Goal: Task Accomplishment & Management: Manage account settings

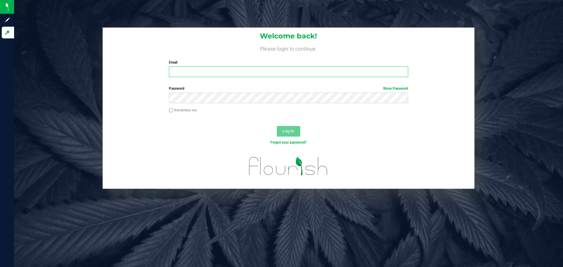
drag, startPoint x: 0, startPoint y: 0, endPoint x: 189, endPoint y: 74, distance: 202.6
click at [189, 74] on input "Email" at bounding box center [288, 72] width 239 height 11
type input "[EMAIL_ADDRESS][DOMAIN_NAME]"
click at [277, 126] on button "Log In" at bounding box center [288, 131] width 23 height 11
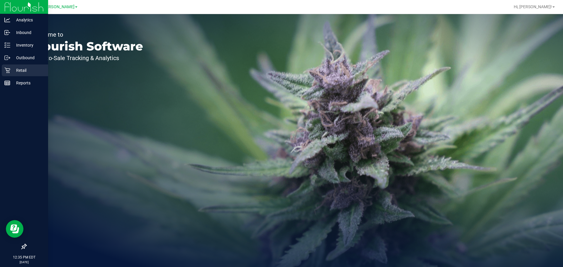
click at [14, 75] on div "Retail" at bounding box center [25, 71] width 46 height 12
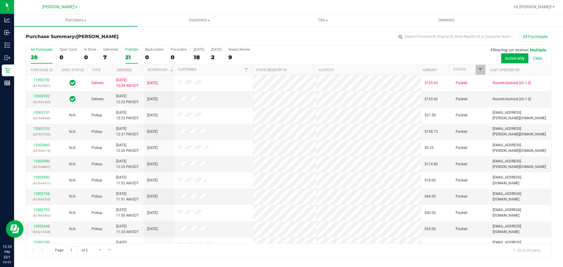
click at [132, 59] on div "21" at bounding box center [131, 57] width 13 height 7
click at [0, 0] on input "PickUps 21" at bounding box center [0, 0] width 0 height 0
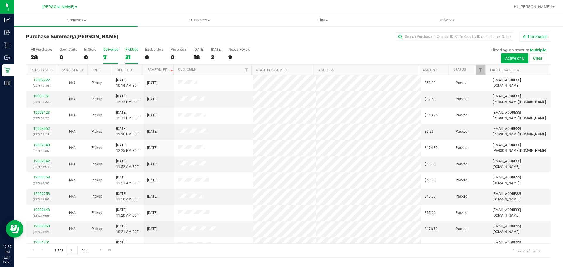
click at [105, 57] on div "7" at bounding box center [110, 57] width 15 height 7
click at [0, 0] on input "Deliveries 7" at bounding box center [0, 0] width 0 height 0
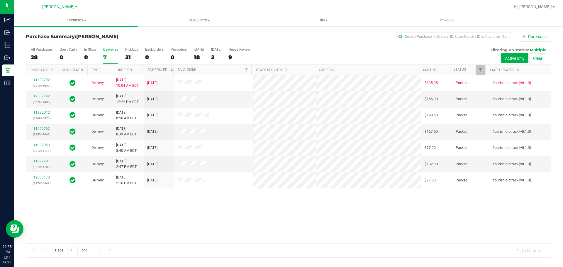
click at [104, 57] on div "7" at bounding box center [110, 57] width 15 height 7
click at [0, 0] on input "Deliveries 7" at bounding box center [0, 0] width 0 height 0
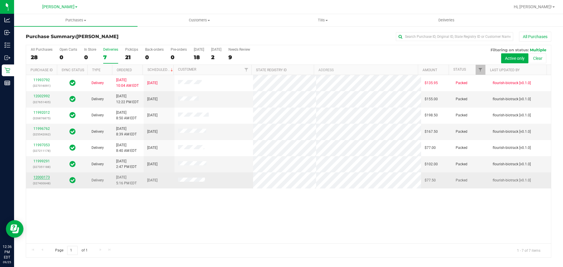
click at [40, 177] on link "12000173" at bounding box center [41, 177] width 16 height 4
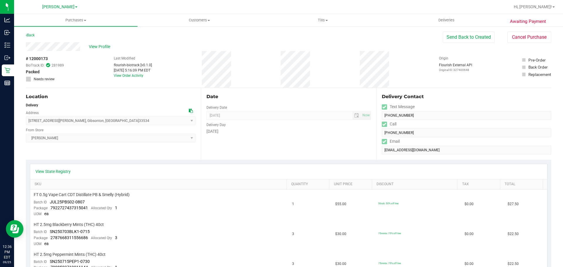
drag, startPoint x: 549, startPoint y: 112, endPoint x: 550, endPoint y: 116, distance: 3.7
drag, startPoint x: 558, startPoint y: 104, endPoint x: 559, endPoint y: 142, distance: 38.1
click at [559, 142] on div "Purchases Summary of purchases Fulfillment All purchases Customers All customer…" at bounding box center [288, 140] width 549 height 253
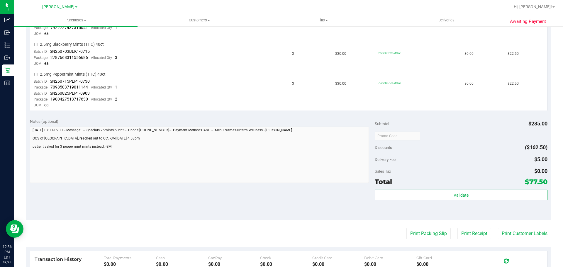
scroll to position [213, 0]
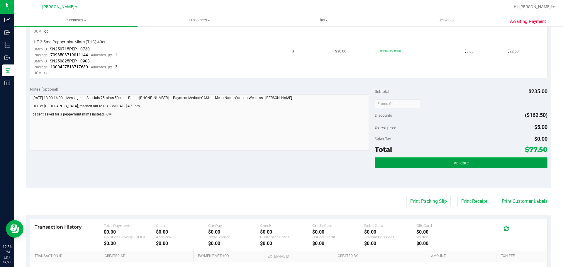
click at [467, 162] on button "Validate" at bounding box center [461, 163] width 173 height 11
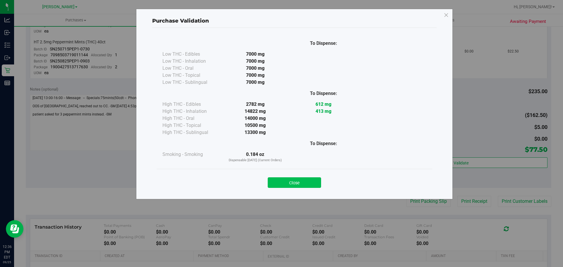
click at [301, 180] on button "Close" at bounding box center [294, 182] width 53 height 11
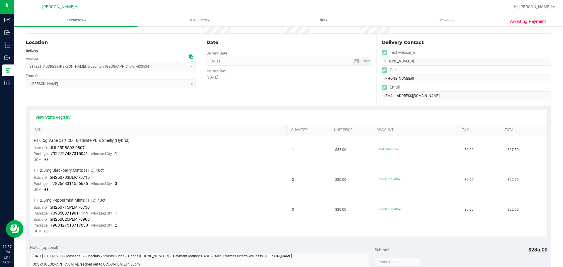
scroll to position [113, 0]
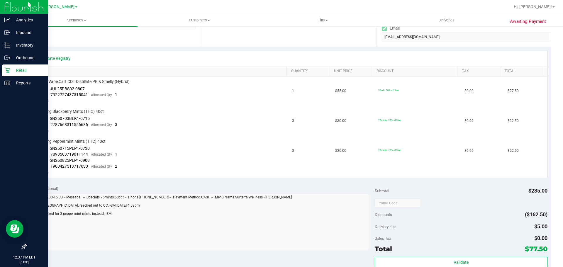
click at [18, 76] on link "Retail" at bounding box center [24, 71] width 48 height 13
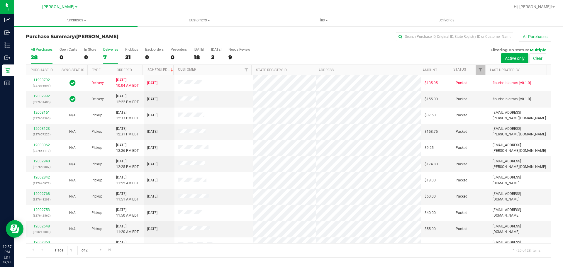
click at [106, 56] on div "7" at bounding box center [110, 57] width 15 height 7
click at [0, 0] on input "Deliveries 7" at bounding box center [0, 0] width 0 height 0
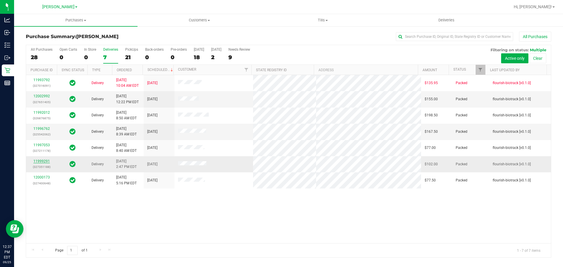
click at [39, 161] on link "11999291" at bounding box center [41, 161] width 16 height 4
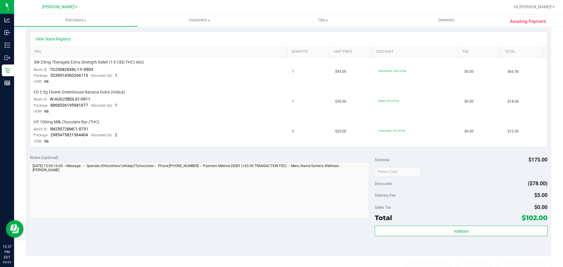
scroll to position [134, 0]
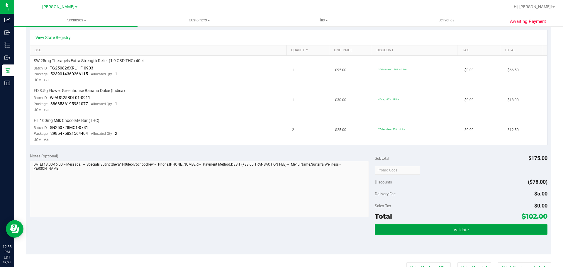
click at [492, 234] on button "Validate" at bounding box center [461, 229] width 173 height 11
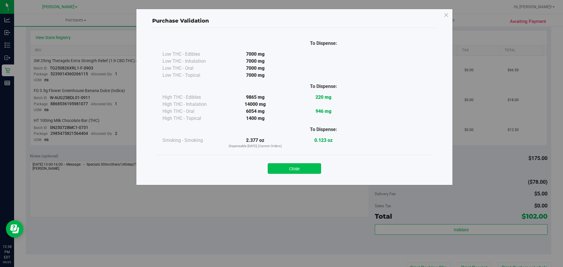
click at [303, 171] on button "Close" at bounding box center [294, 168] width 53 height 11
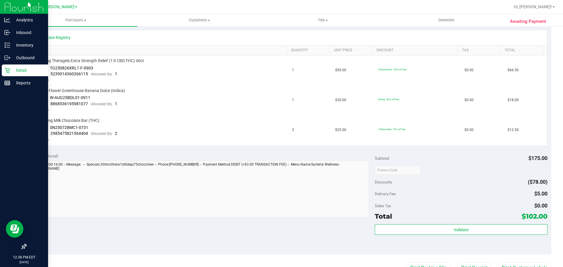
click at [22, 71] on p "Retail" at bounding box center [27, 70] width 35 height 7
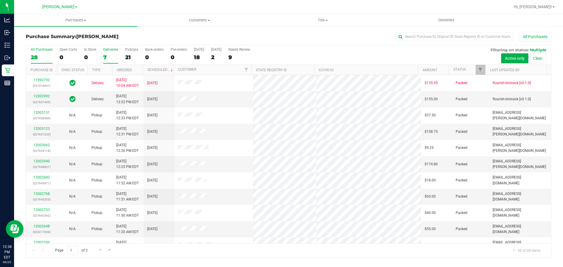
click at [109, 55] on div "7" at bounding box center [110, 57] width 15 height 7
click at [0, 0] on input "Deliveries 7" at bounding box center [0, 0] width 0 height 0
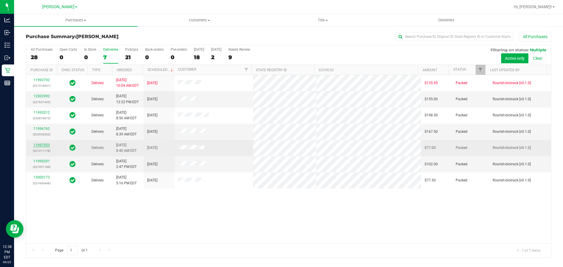
click at [43, 144] on link "11997053" at bounding box center [41, 145] width 16 height 4
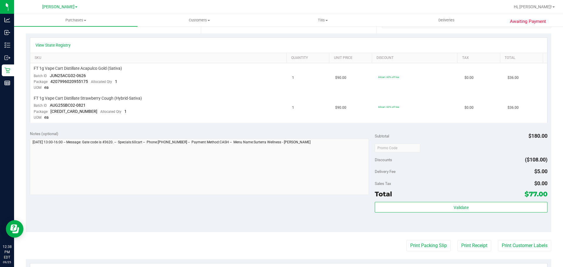
scroll to position [134, 0]
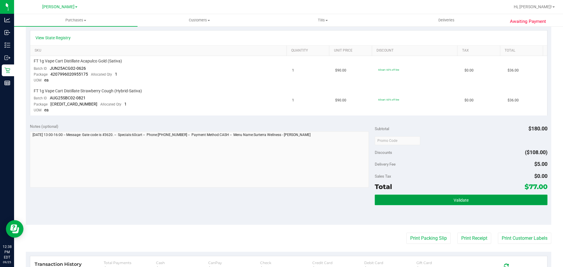
click at [472, 196] on button "Validate" at bounding box center [461, 200] width 173 height 11
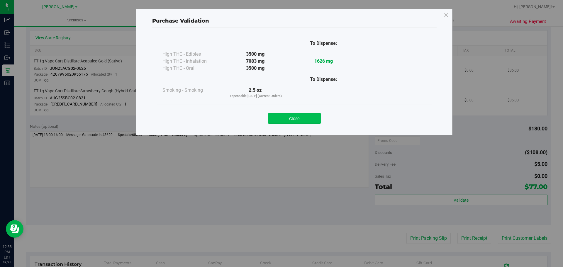
click at [294, 120] on button "Close" at bounding box center [294, 118] width 53 height 11
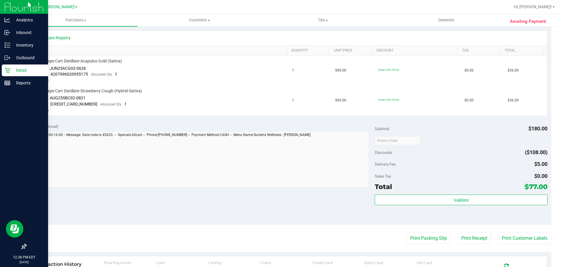
click at [12, 68] on p "Retail" at bounding box center [27, 70] width 35 height 7
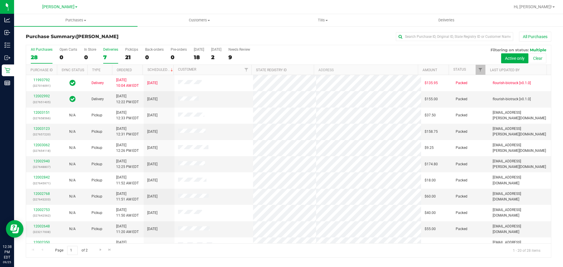
click at [113, 53] on label "Deliveries 7" at bounding box center [110, 56] width 15 height 16
click at [0, 0] on input "Deliveries 7" at bounding box center [0, 0] width 0 height 0
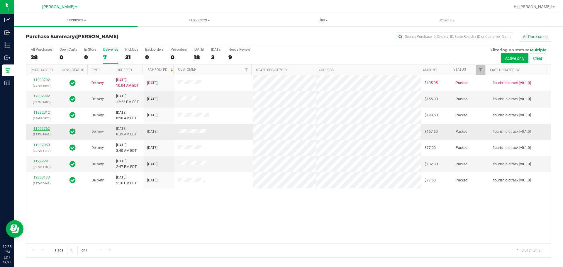
click at [44, 128] on link "11996762" at bounding box center [41, 129] width 16 height 4
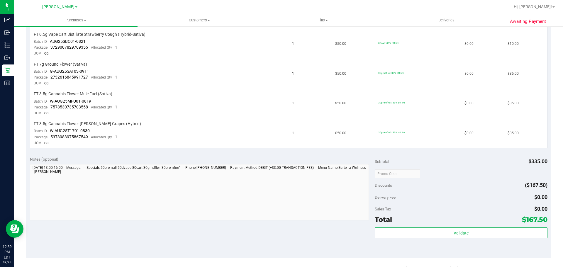
scroll to position [253, 0]
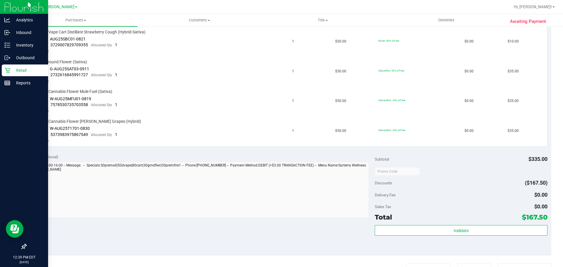
click at [7, 70] on icon at bounding box center [7, 70] width 6 height 6
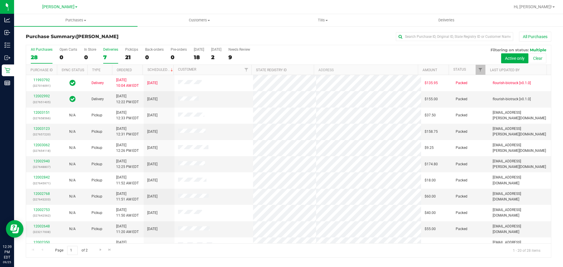
click at [107, 53] on label "Deliveries 7" at bounding box center [110, 56] width 15 height 16
click at [0, 0] on input "Deliveries 7" at bounding box center [0, 0] width 0 height 0
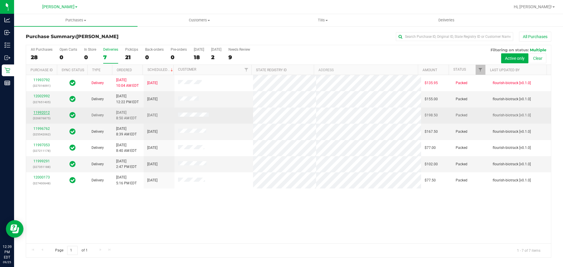
click at [46, 113] on link "11992012" at bounding box center [41, 113] width 16 height 4
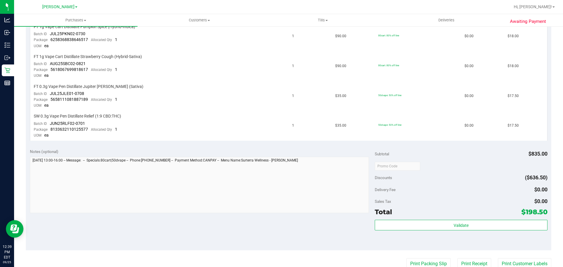
scroll to position [390, 0]
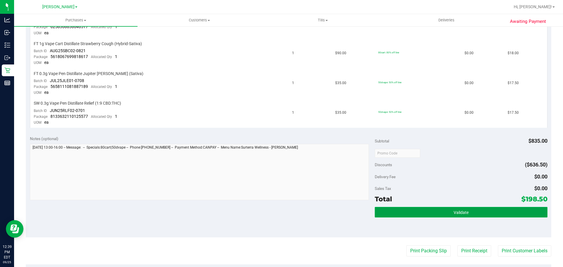
click at [467, 211] on button "Validate" at bounding box center [461, 212] width 173 height 11
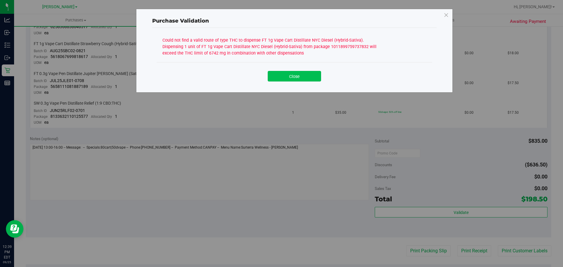
click at [300, 77] on button "Close" at bounding box center [294, 76] width 53 height 11
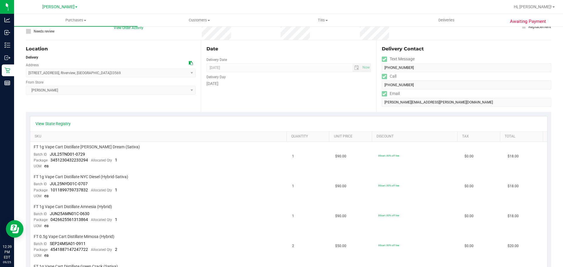
scroll to position [0, 0]
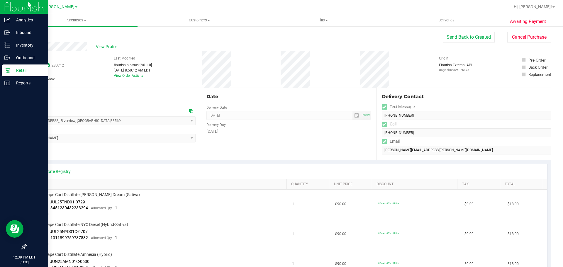
click at [16, 70] on p "Retail" at bounding box center [27, 70] width 35 height 7
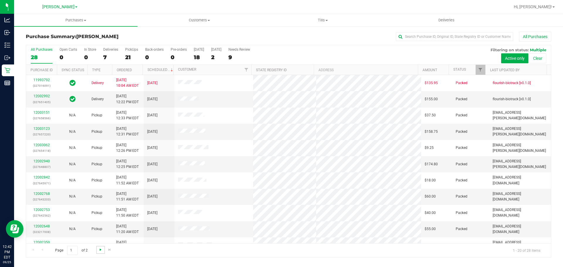
click at [101, 248] on span "Go to the next page" at bounding box center [100, 250] width 5 height 5
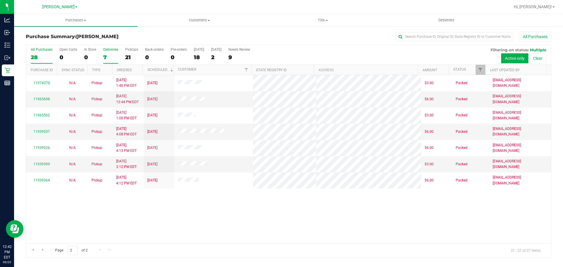
click at [107, 55] on div "7" at bounding box center [110, 57] width 15 height 7
click at [0, 0] on input "Deliveries 7" at bounding box center [0, 0] width 0 height 0
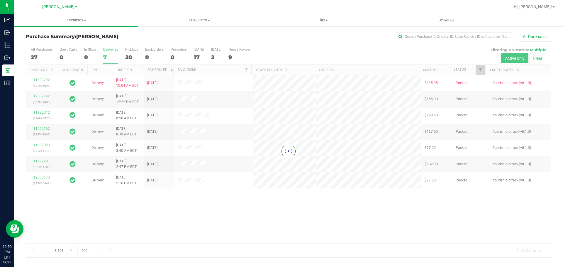
click at [447, 20] on span "Deliveries" at bounding box center [447, 20] width 32 height 5
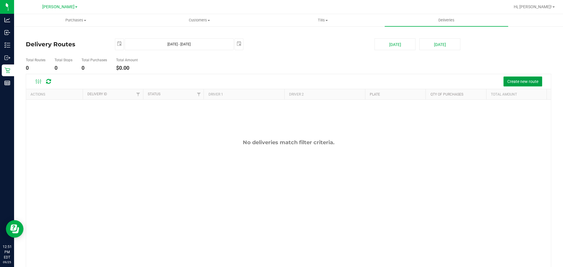
click at [528, 82] on span "Create new route" at bounding box center [523, 81] width 31 height 5
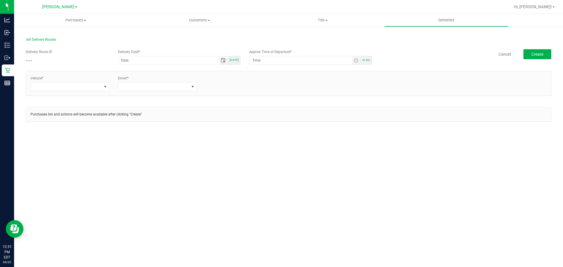
click at [225, 61] on span "Toggle calendar" at bounding box center [223, 60] width 5 height 5
click at [179, 120] on span "25" at bounding box center [179, 118] width 9 height 9
type input "[DATE]"
click at [358, 62] on span "Toggle time list" at bounding box center [356, 60] width 5 height 5
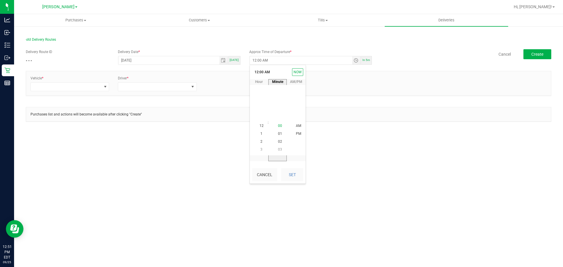
click at [280, 125] on span "00" at bounding box center [280, 126] width 4 height 4
click at [262, 170] on button "Cancel" at bounding box center [264, 174] width 25 height 13
type input "1:00 PM"
click at [334, 173] on div "Purchases Summary of purchases Fulfillment All purchases Customers All customer…" at bounding box center [288, 140] width 549 height 253
click at [65, 85] on span at bounding box center [66, 87] width 71 height 8
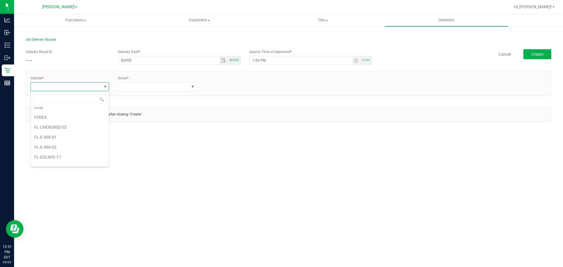
scroll to position [59, 0]
click at [66, 133] on li "FL-ESCAPE-19" at bounding box center [70, 133] width 78 height 10
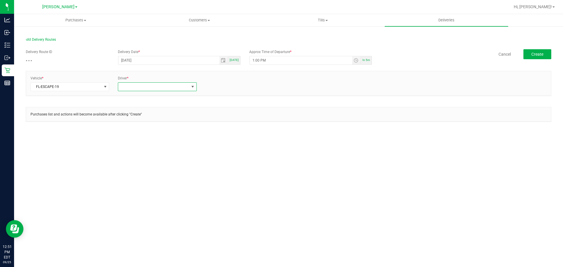
click at [123, 90] on span at bounding box center [153, 87] width 71 height 8
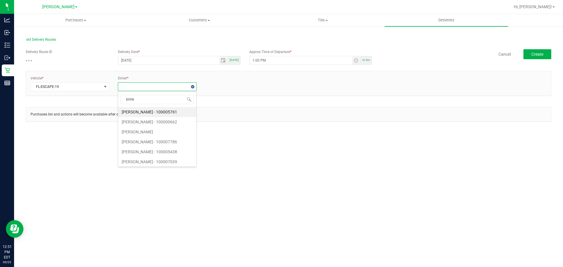
type input "brinkl"
click at [149, 113] on li "[PERSON_NAME] - 100007658" at bounding box center [157, 112] width 78 height 10
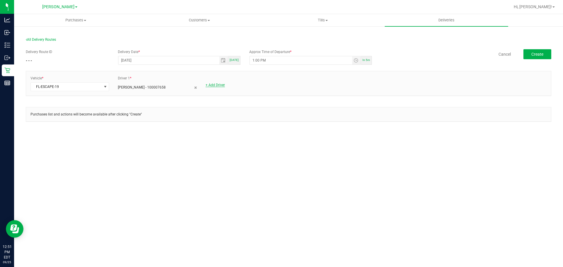
click at [209, 85] on link "+ Add Driver" at bounding box center [215, 85] width 19 height 4
click at [218, 88] on span at bounding box center [241, 87] width 71 height 8
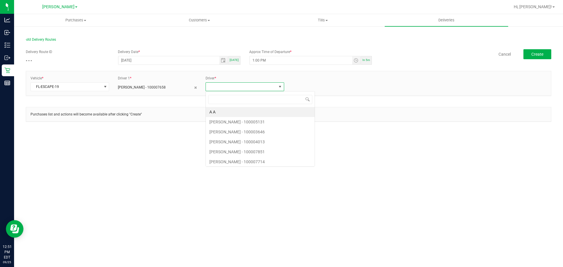
scroll to position [9, 79]
type input "lil"
click at [237, 111] on li "[PERSON_NAME] - 100007866" at bounding box center [245, 112] width 78 height 10
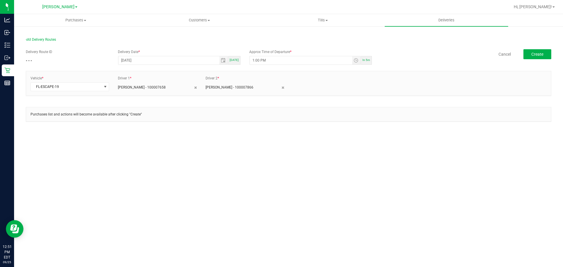
drag, startPoint x: 259, startPoint y: 138, endPoint x: 187, endPoint y: 128, distance: 72.8
click at [259, 138] on div "All Delivery Routes Delivery Route ID - - - Delivery Date * [DATE] [DATE] Appro…" at bounding box center [288, 84] width 549 height 117
click at [537, 53] on span "Create" at bounding box center [538, 54] width 12 height 5
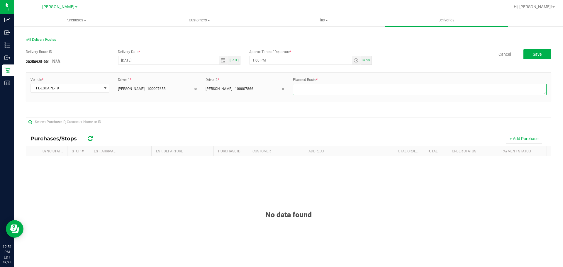
click at [342, 89] on textarea at bounding box center [420, 89] width 254 height 11
type textarea "1-4"
click at [202, 209] on div "No data found" at bounding box center [288, 207] width 525 height 23
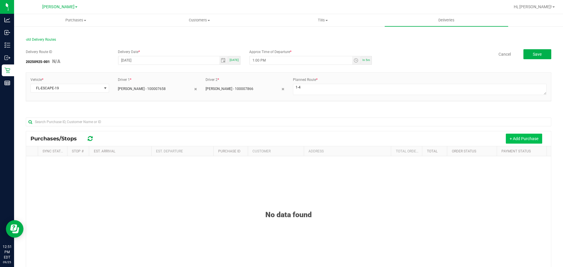
click at [510, 135] on button "+ Add Purchase" at bounding box center [524, 139] width 36 height 10
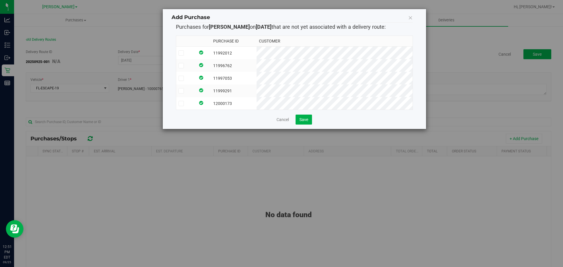
click at [187, 52] on label at bounding box center [186, 52] width 14 height 5
click at [0, 0] on input "checkbox" at bounding box center [0, 0] width 0 height 0
click at [187, 62] on td at bounding box center [185, 65] width 19 height 13
click at [189, 73] on td at bounding box center [185, 78] width 19 height 13
click at [192, 92] on label at bounding box center [186, 90] width 14 height 5
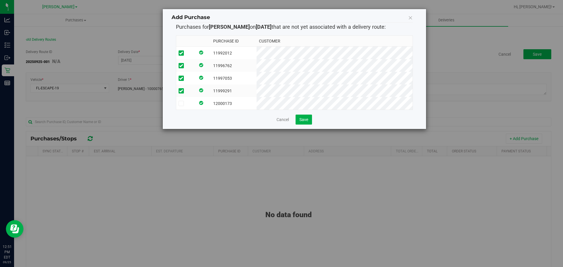
click at [0, 0] on input "checkbox" at bounding box center [0, 0] width 0 height 0
click at [192, 105] on label at bounding box center [186, 103] width 14 height 5
click at [0, 0] on input "checkbox" at bounding box center [0, 0] width 0 height 0
click at [306, 122] on span "Save" at bounding box center [304, 119] width 9 height 5
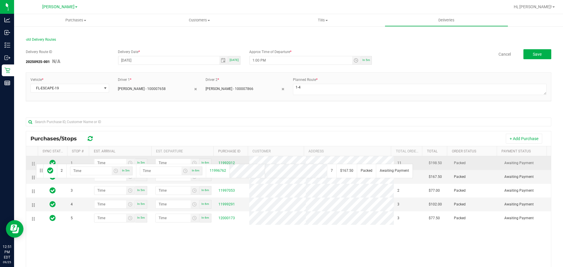
drag, startPoint x: 34, startPoint y: 179, endPoint x: 35, endPoint y: 163, distance: 15.9
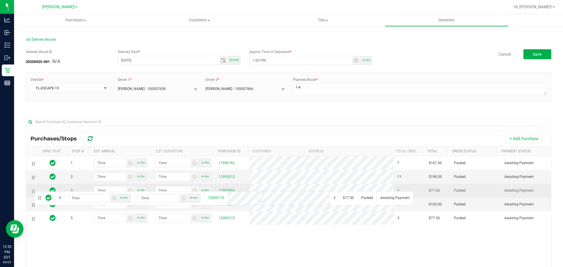
drag, startPoint x: 33, startPoint y: 220, endPoint x: 33, endPoint y: 191, distance: 29.0
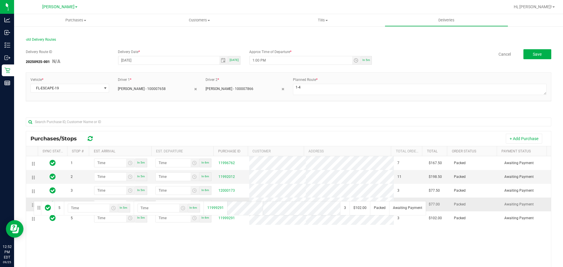
drag, startPoint x: 33, startPoint y: 221, endPoint x: 33, endPoint y: 201, distance: 19.9
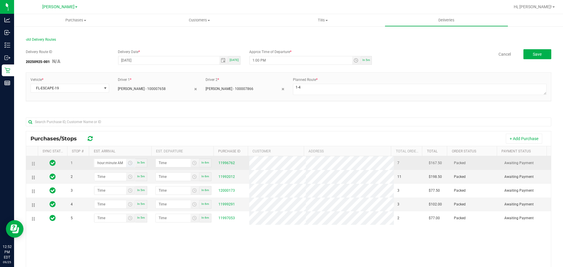
click at [102, 164] on input "hour:minute AM" at bounding box center [110, 163] width 32 height 8
type input "1:03 AM"
type input "1:04 AM"
type input "1:30 AM"
type input "1:31 AM"
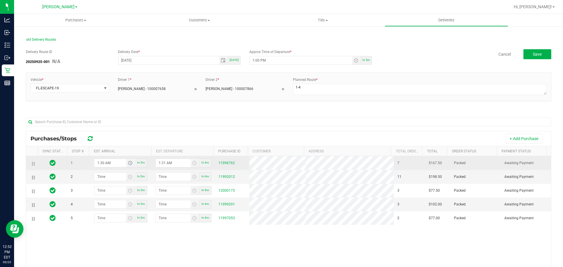
type input "2:30 AM"
type input "2:31 AM"
type input "2:00 PM"
type input "2:01 PM"
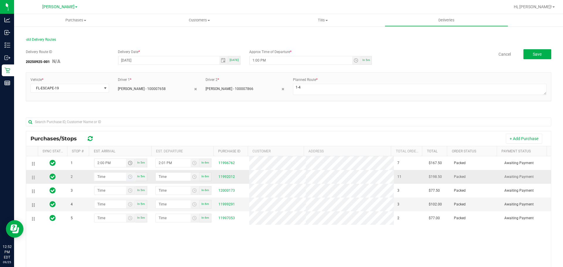
type input "2:00 PM"
click at [103, 179] on input "hour:minute AM" at bounding box center [110, 177] width 32 height 8
type input "2:03 AM"
type input "2:04 AM"
type input "2:30 AM"
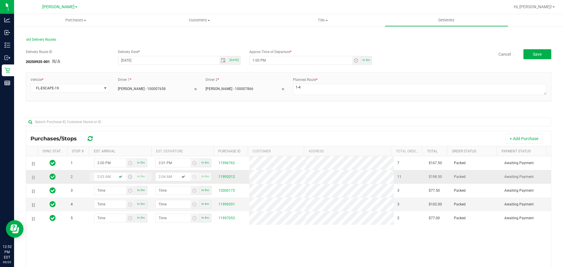
type input "2:31 AM"
type input "2:30 PM"
type input "2:31 PM"
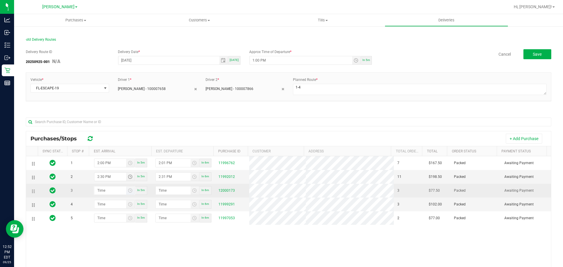
type input "2:30 PM"
click at [110, 190] on input "hour:minute AM" at bounding box center [110, 191] width 32 height 8
type input "3:00 AM"
type input "3:01 AM"
type input "3:00 PM"
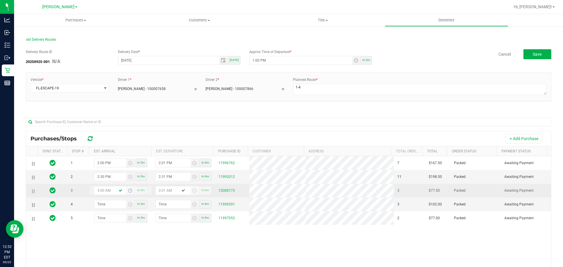
type input "3:01 PM"
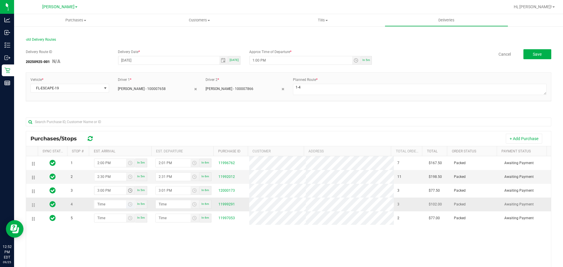
type input "3:00 PM"
click at [111, 202] on input "hour:minute AM" at bounding box center [110, 204] width 32 height 8
type input "3:03 AM"
type input "3:04 AM"
type input "3:30 AM"
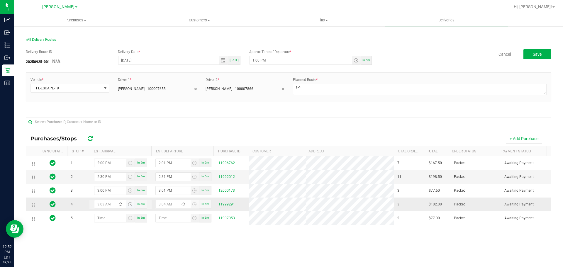
type input "3:31 AM"
type input "3:30 PM"
type input "3:31 PM"
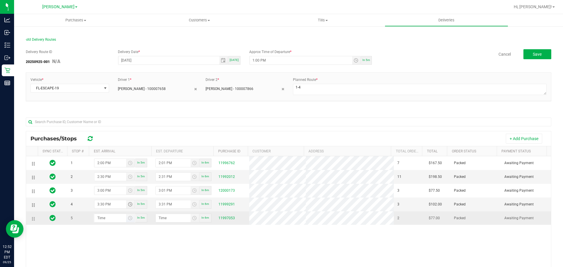
type input "3:30 PM"
click at [107, 217] on input "hour:minute AM" at bounding box center [110, 218] width 32 height 8
type input "4:00 AM"
type input "4:01 AM"
type input "4:00 PM"
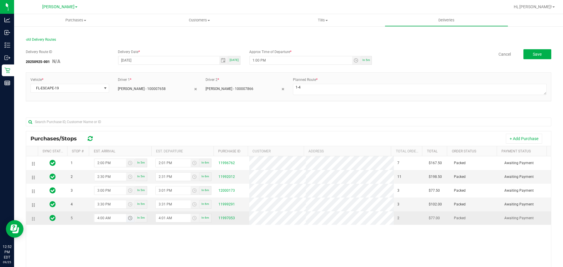
type input "4:01 PM"
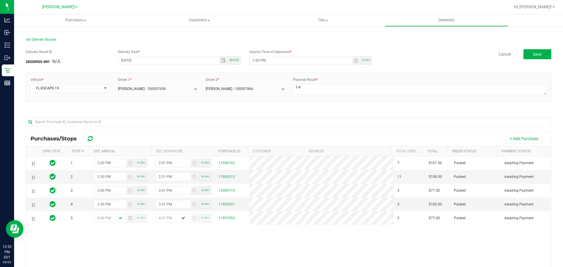
type input "4:00 PM"
click at [128, 251] on div "1 2:00 PM In 5m 2:01 PM In 6m 11996762 7 $167.50 Packed Awaiting Payment 2 2:30…" at bounding box center [288, 240] width 525 height 168
click at [301, 249] on div "1 2:00 PM In 5m 2:01 PM In 6m 11996762 7 $167.50 Packed Awaiting Payment 2 2:30…" at bounding box center [288, 240] width 525 height 168
click at [197, 240] on div "1 2:00 PM In 5m 2:01 PM In 6m 11996762 7 $167.50 Packed Awaiting Payment 2 2:30…" at bounding box center [288, 240] width 525 height 168
click at [543, 55] on button "Save" at bounding box center [538, 54] width 28 height 10
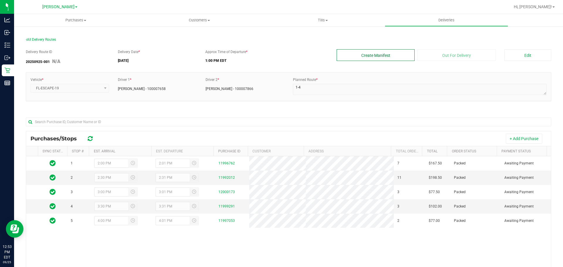
click at [379, 54] on button "Create Manifest" at bounding box center [376, 55] width 78 height 12
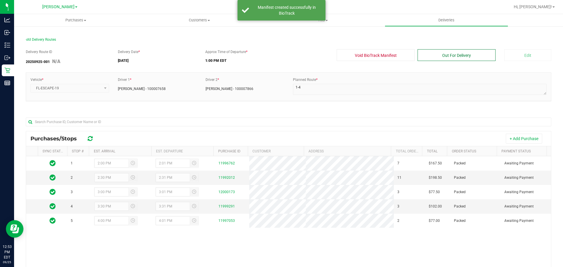
click at [449, 57] on button "Out For Delivery" at bounding box center [457, 55] width 78 height 12
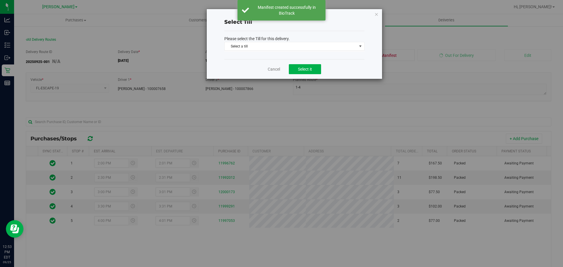
click at [269, 53] on div "Please select the Till for this delivery. Select a till Select a till [PERSON_N…" at bounding box center [294, 45] width 140 height 28
click at [243, 44] on span "Select a till" at bounding box center [291, 46] width 132 height 8
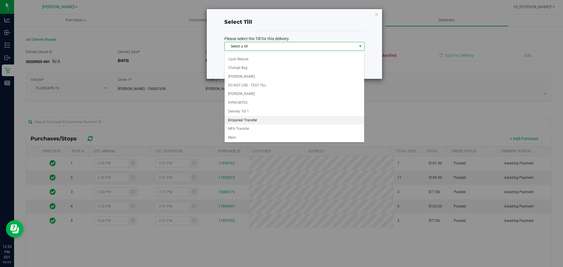
scroll to position [77, 0]
click at [237, 109] on li "Delivery Till 1" at bounding box center [295, 111] width 140 height 9
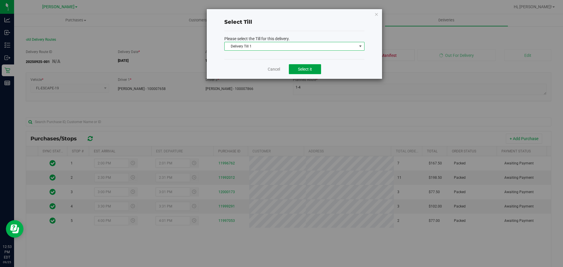
click at [303, 74] on button "Select it" at bounding box center [305, 69] width 32 height 10
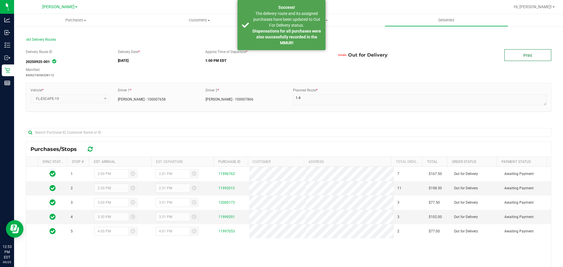
click at [529, 57] on link "Print" at bounding box center [528, 55] width 47 height 12
